Goal: Task Accomplishment & Management: Manage account settings

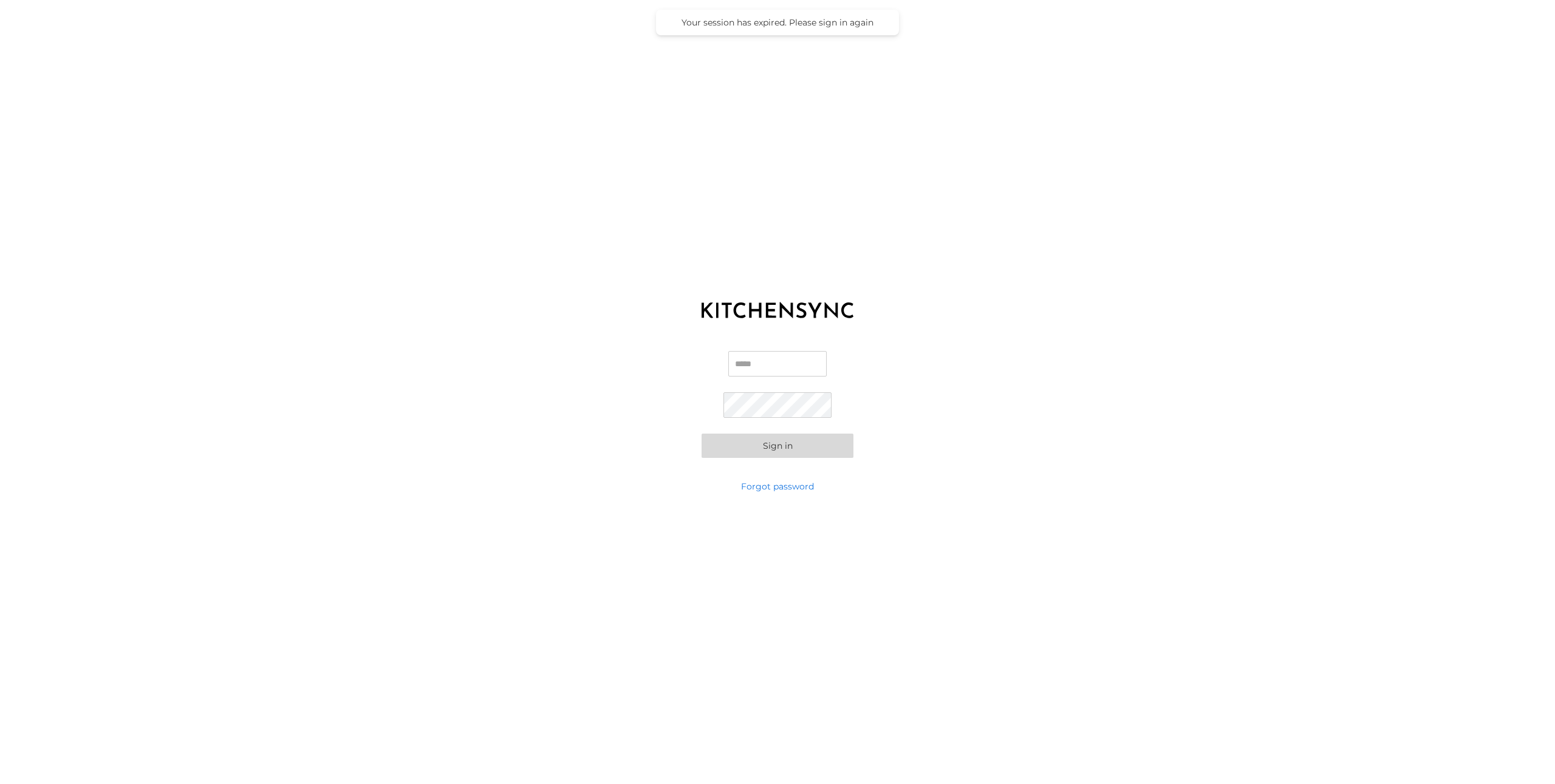
click at [766, 367] on input "Email" at bounding box center [778, 364] width 98 height 26
type input "**********"
click at [833, 439] on button "Sign in" at bounding box center [778, 445] width 152 height 24
click at [694, 480] on div "**********" at bounding box center [778, 392] width 1555 height 784
click at [806, 484] on link "Forgot password" at bounding box center [777, 486] width 73 height 13
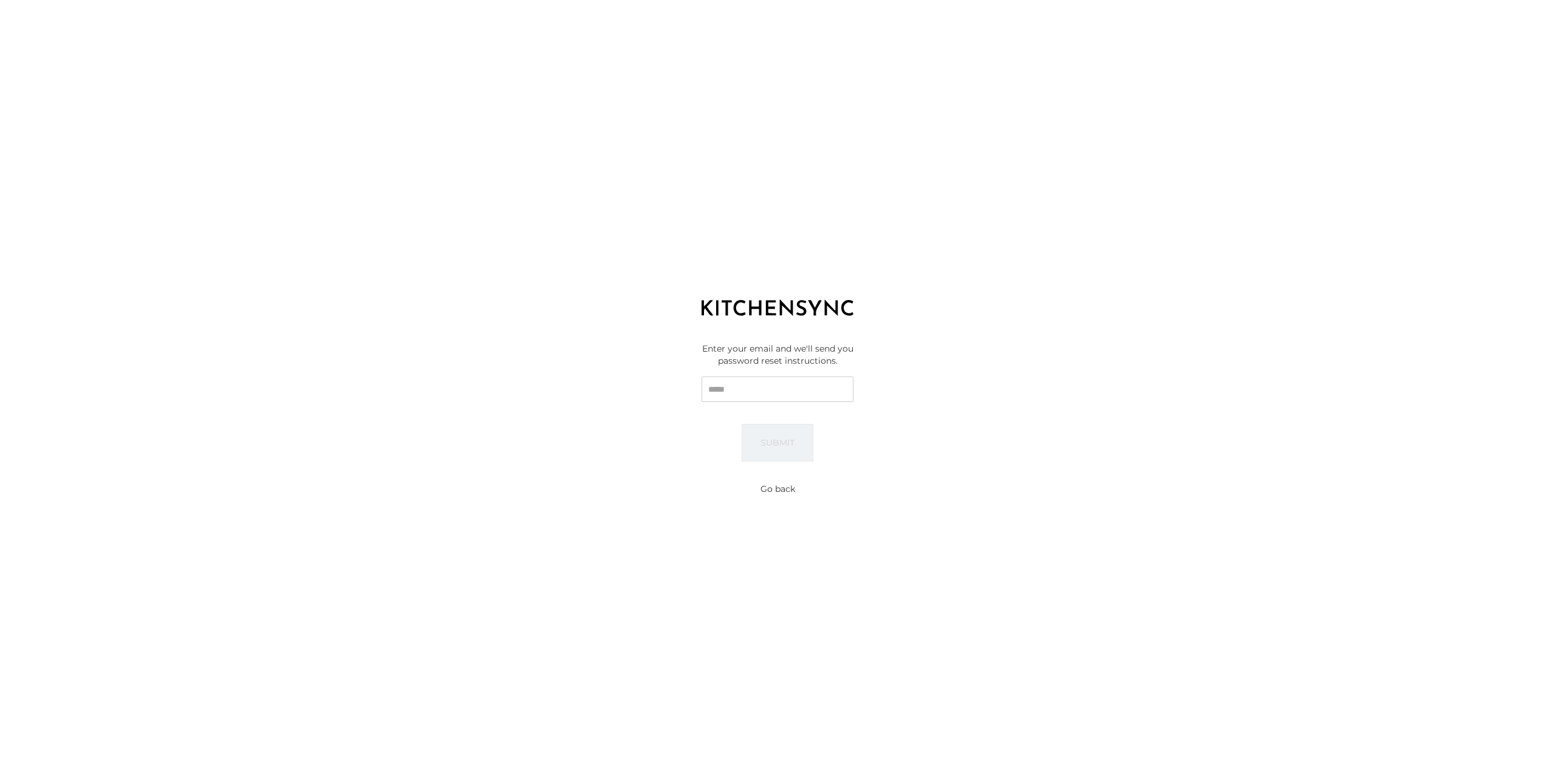
click at [787, 380] on input "Email" at bounding box center [778, 389] width 152 height 26
type input "**********"
click at [742, 424] on button "Submit" at bounding box center [778, 442] width 72 height 38
click at [774, 491] on button "Go back" at bounding box center [778, 489] width 35 height 13
click at [731, 441] on button "Sign in" at bounding box center [778, 445] width 152 height 24
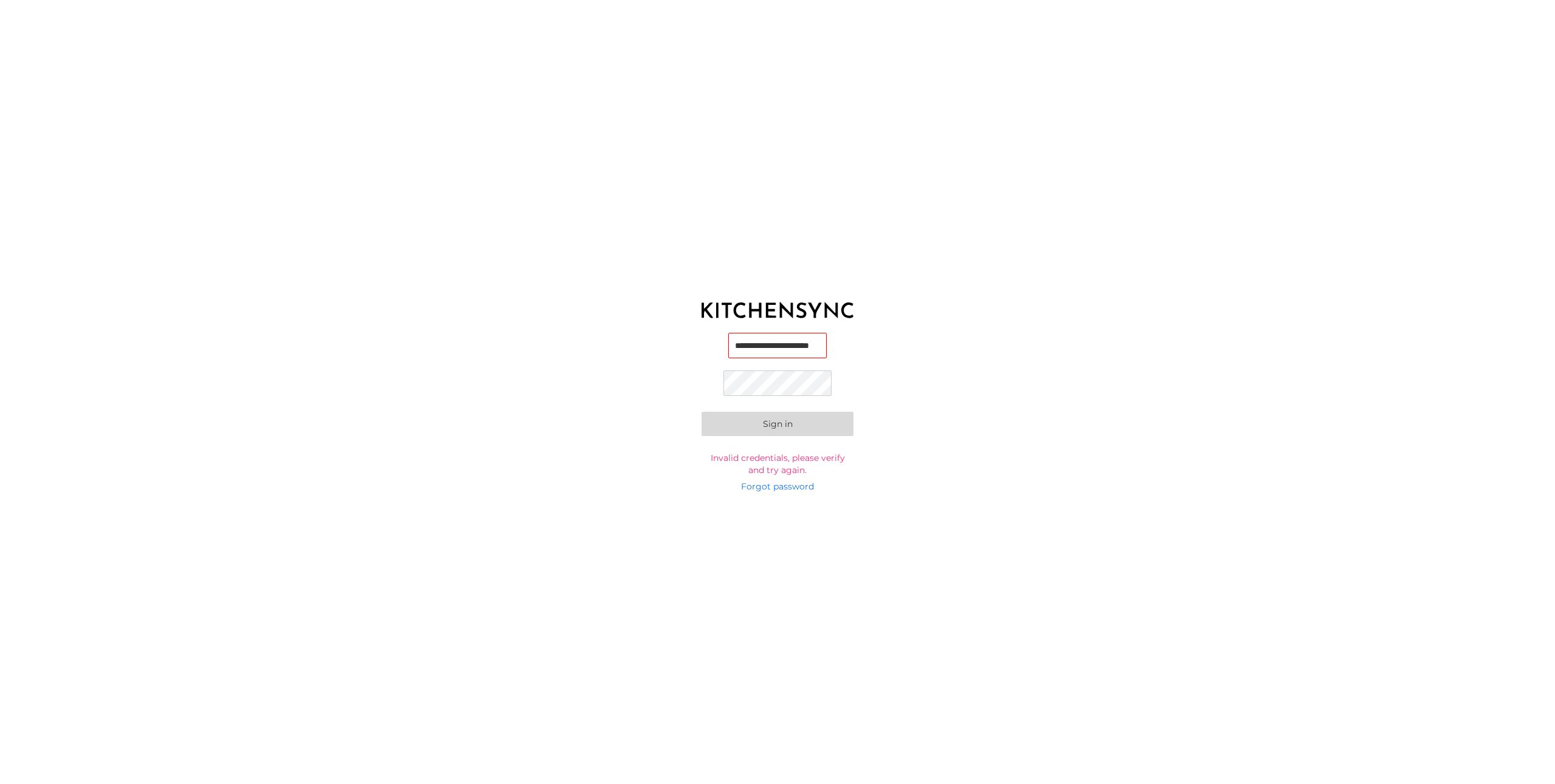
click at [702, 412] on button "Sign in" at bounding box center [778, 424] width 152 height 24
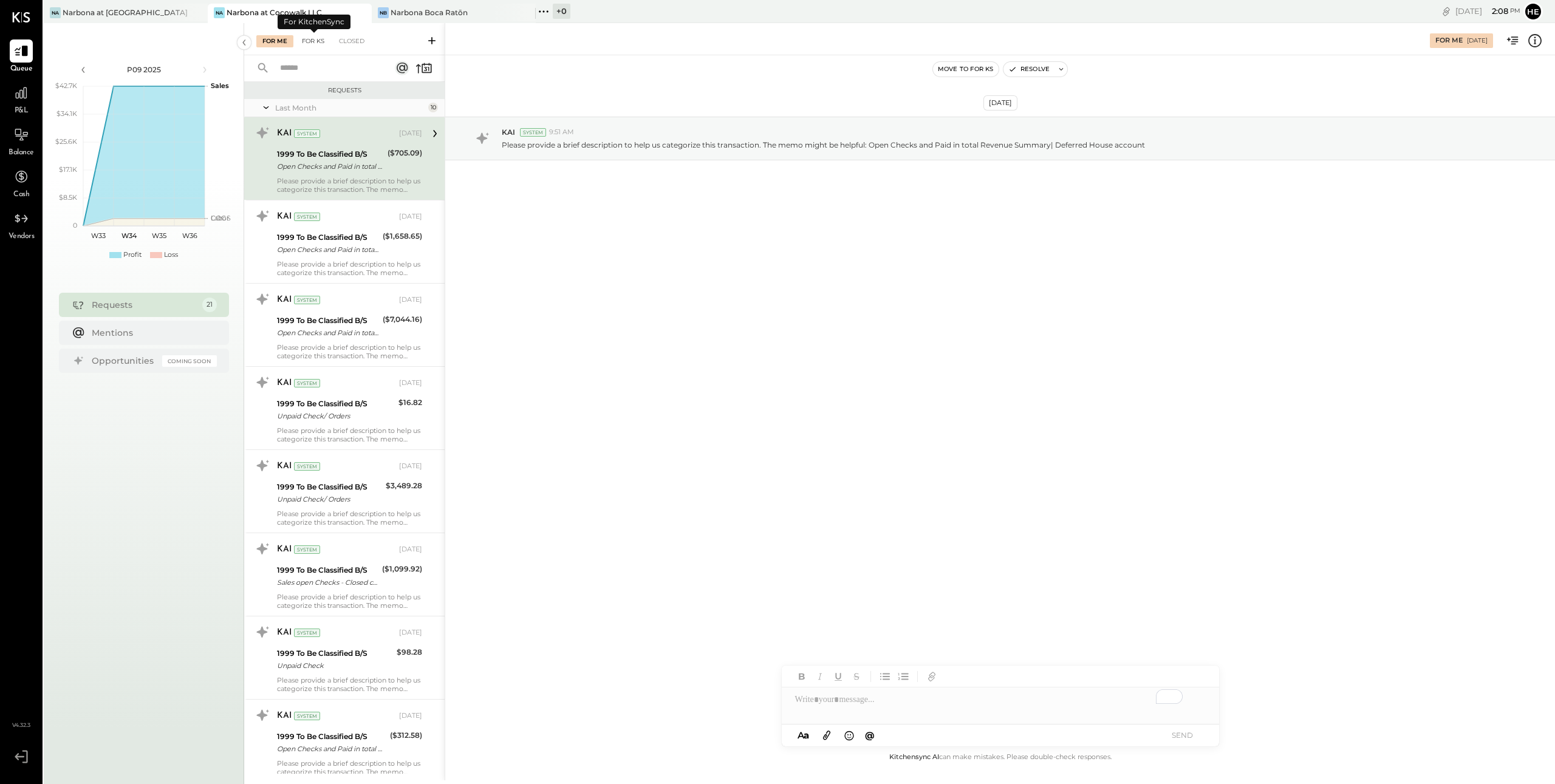
click at [314, 38] on div "For KS" at bounding box center [314, 41] width 35 height 13
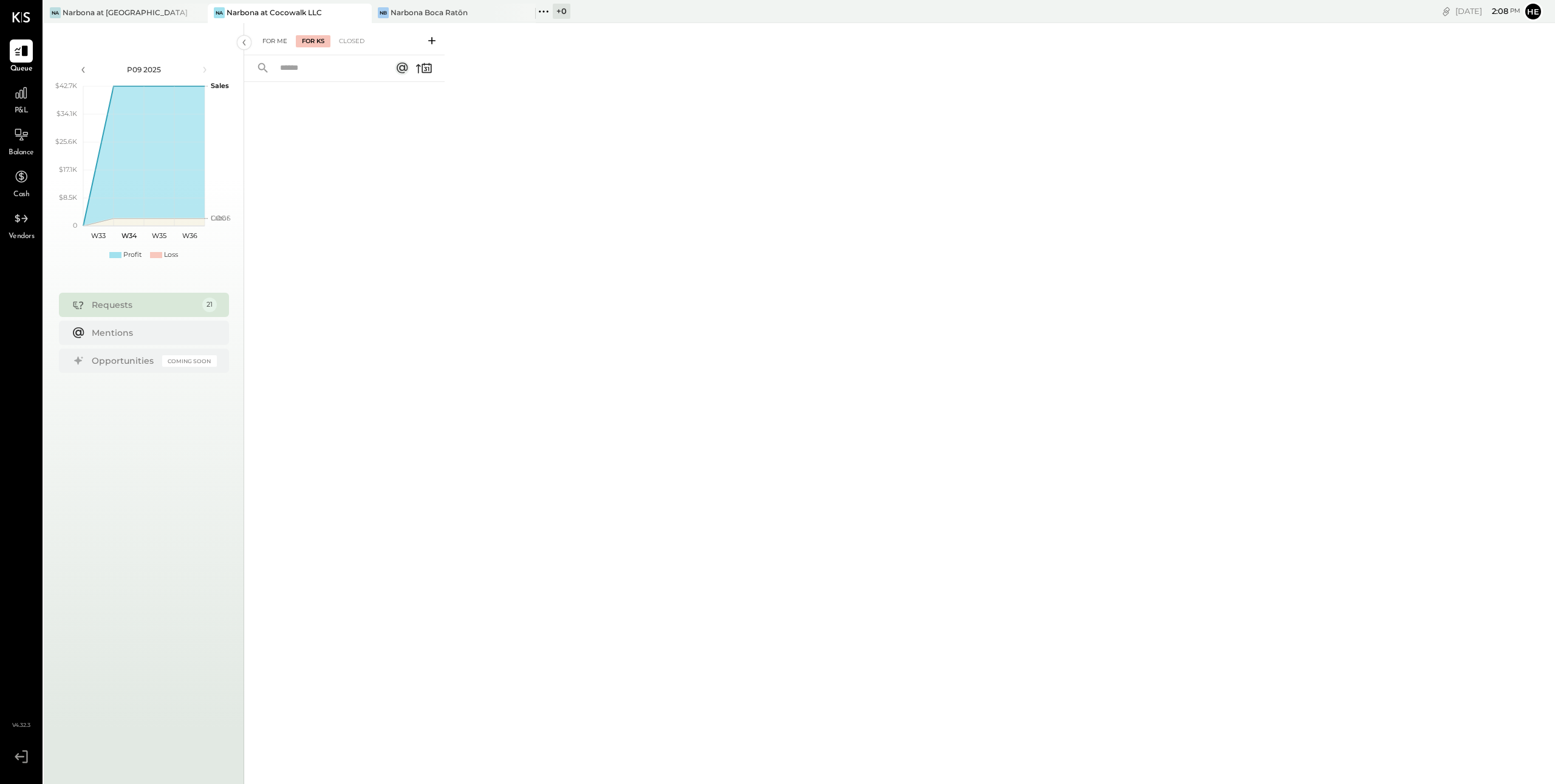
click at [269, 39] on div "For Me" at bounding box center [274, 41] width 37 height 13
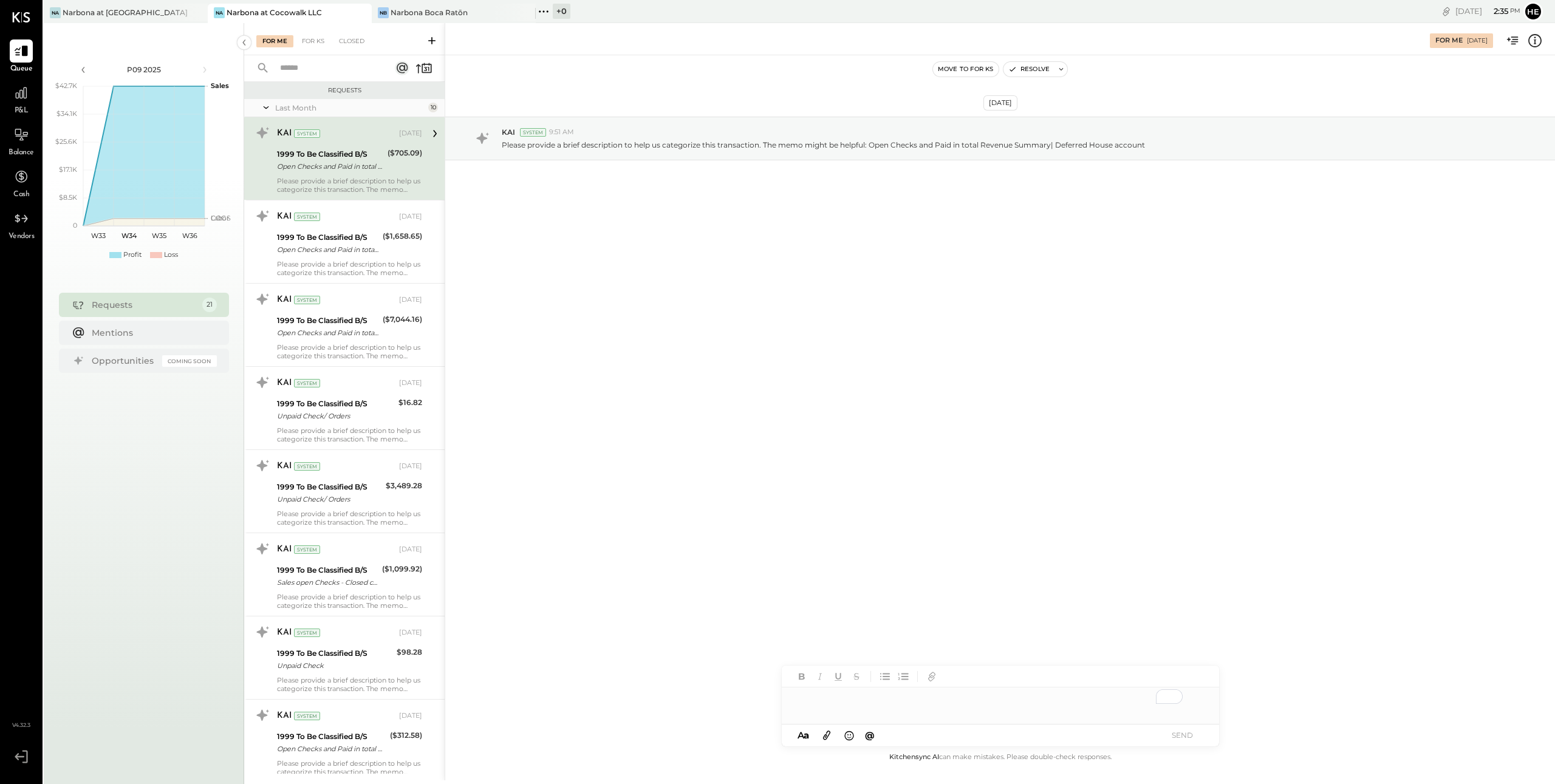
click at [323, 14] on div "Na Narbona at Cocowalk LLC" at bounding box center [280, 13] width 146 height 11
click at [119, 13] on div "Narbona at [GEOGRAPHIC_DATA] LLC" at bounding box center [126, 13] width 127 height 10
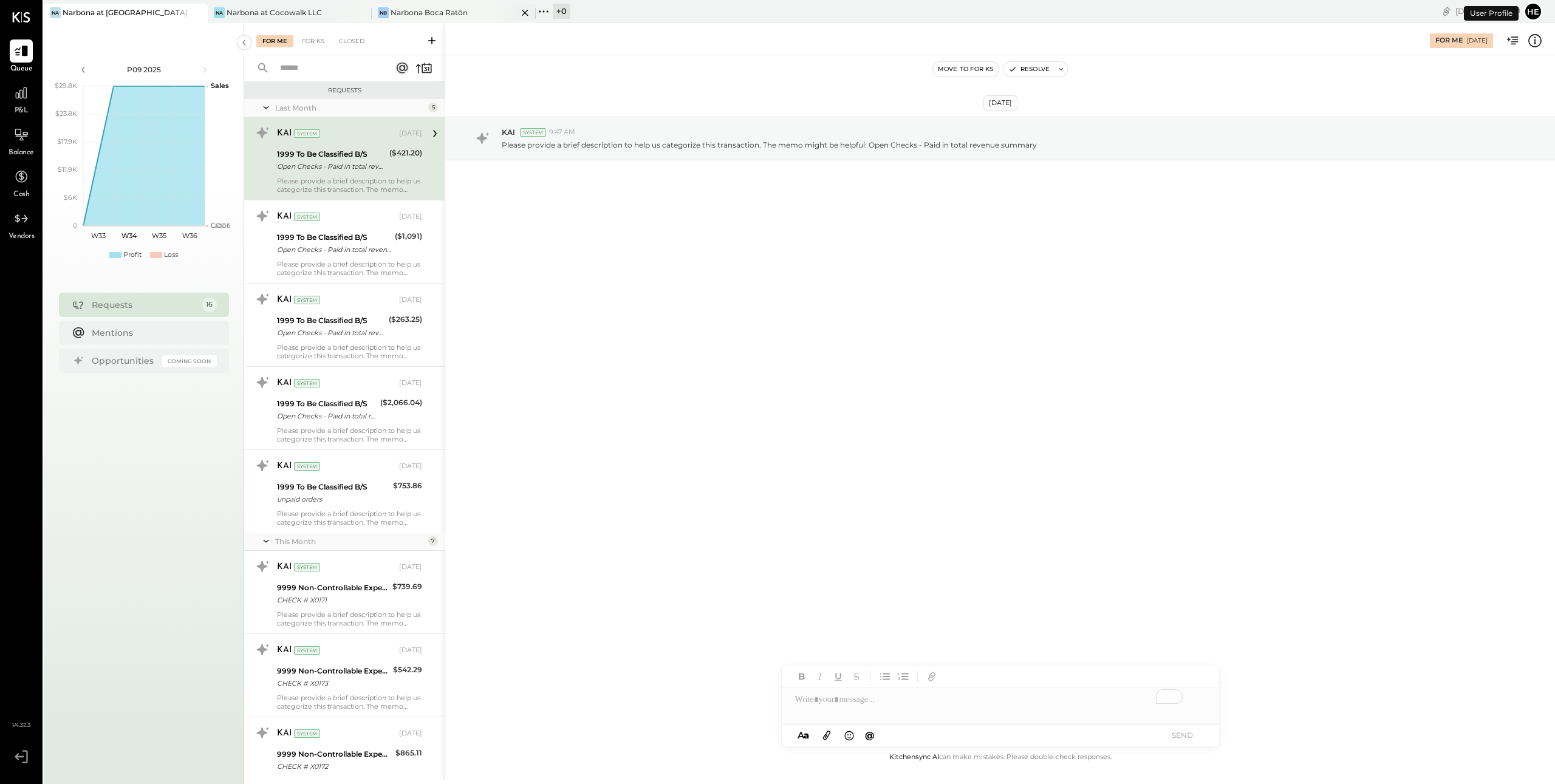
click at [435, 10] on div "Narbona Boca Ratōn" at bounding box center [429, 13] width 77 height 10
